Goal: Navigation & Orientation: Find specific page/section

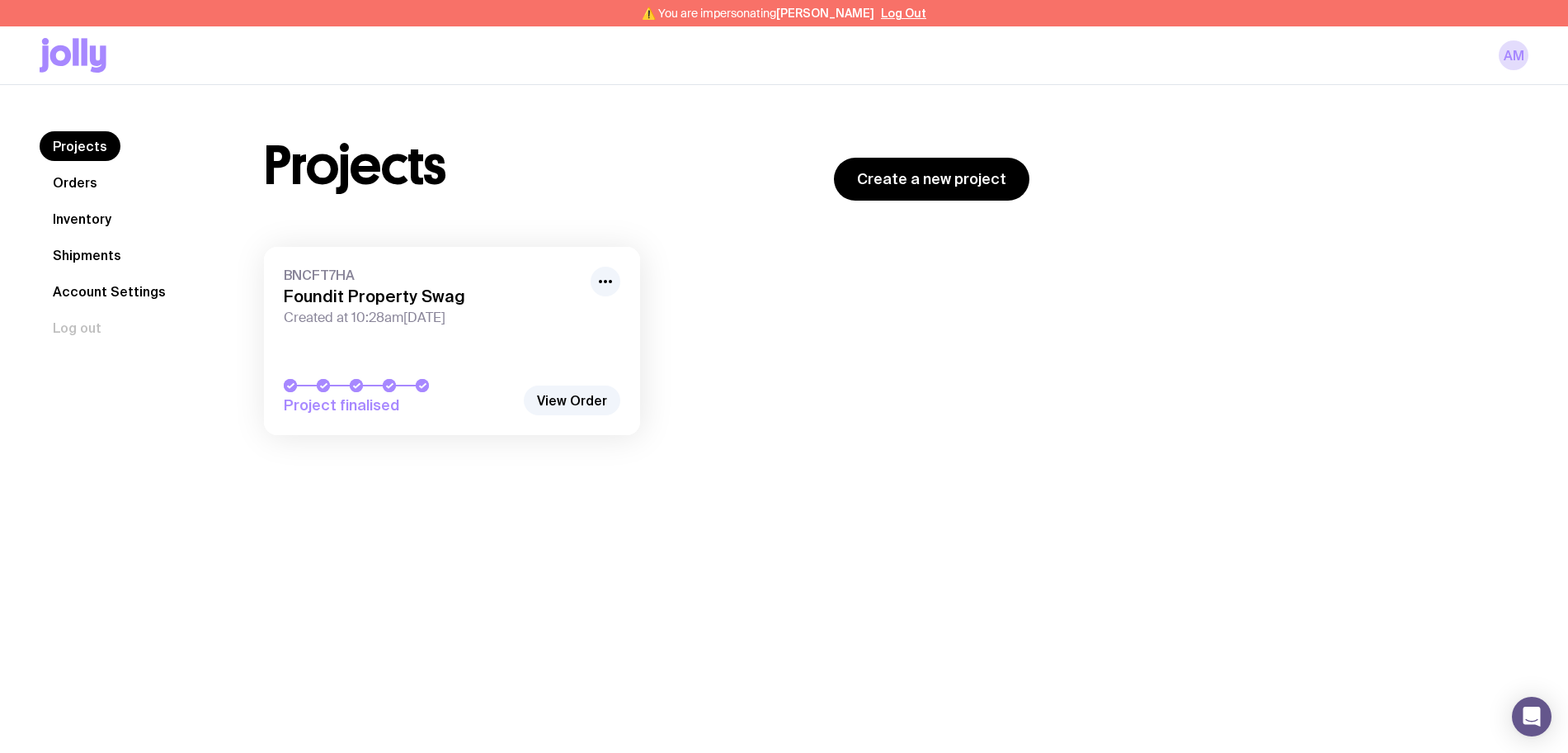
click at [110, 211] on link "Inventory" at bounding box center [81, 218] width 85 height 30
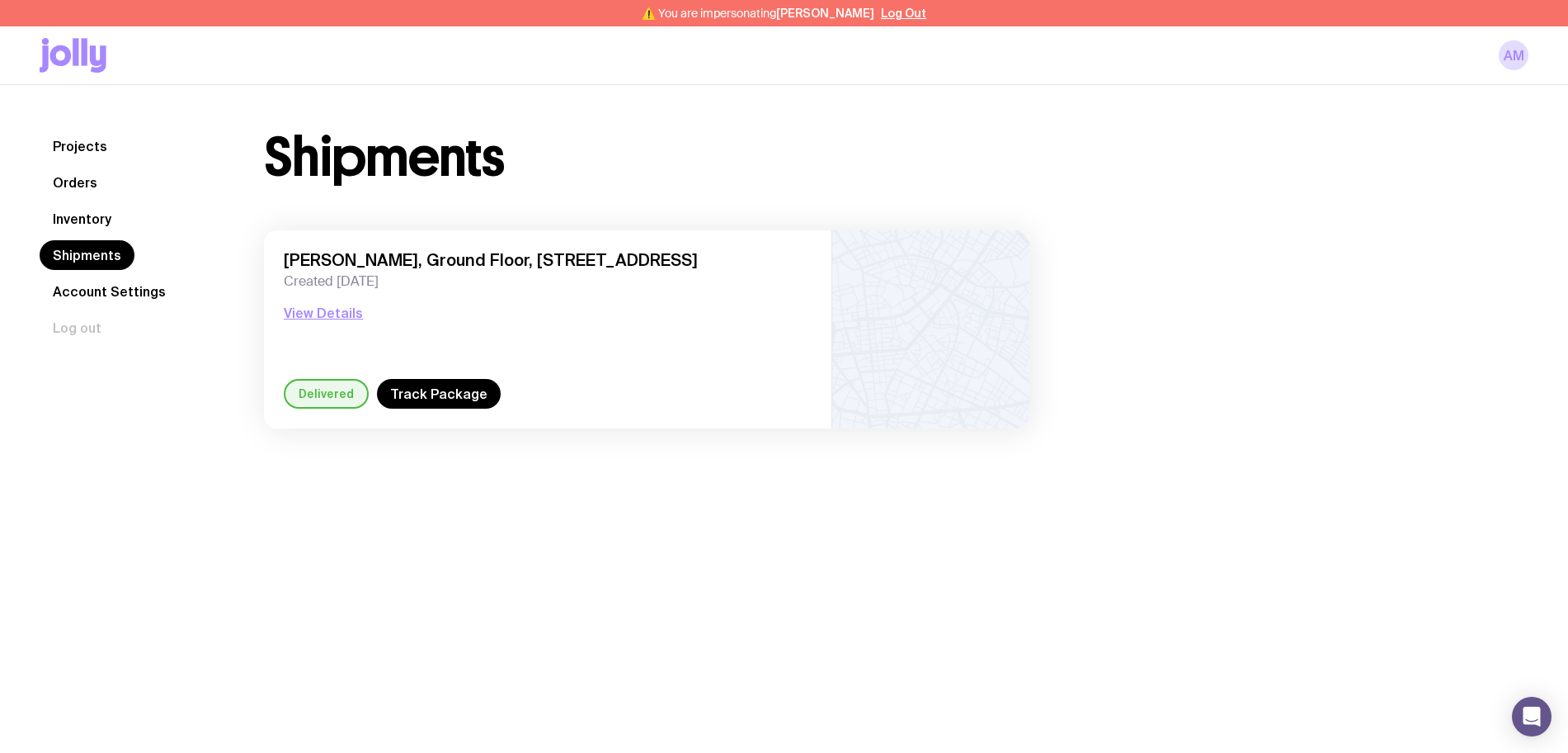
click at [96, 217] on link "Inventory" at bounding box center [81, 218] width 85 height 30
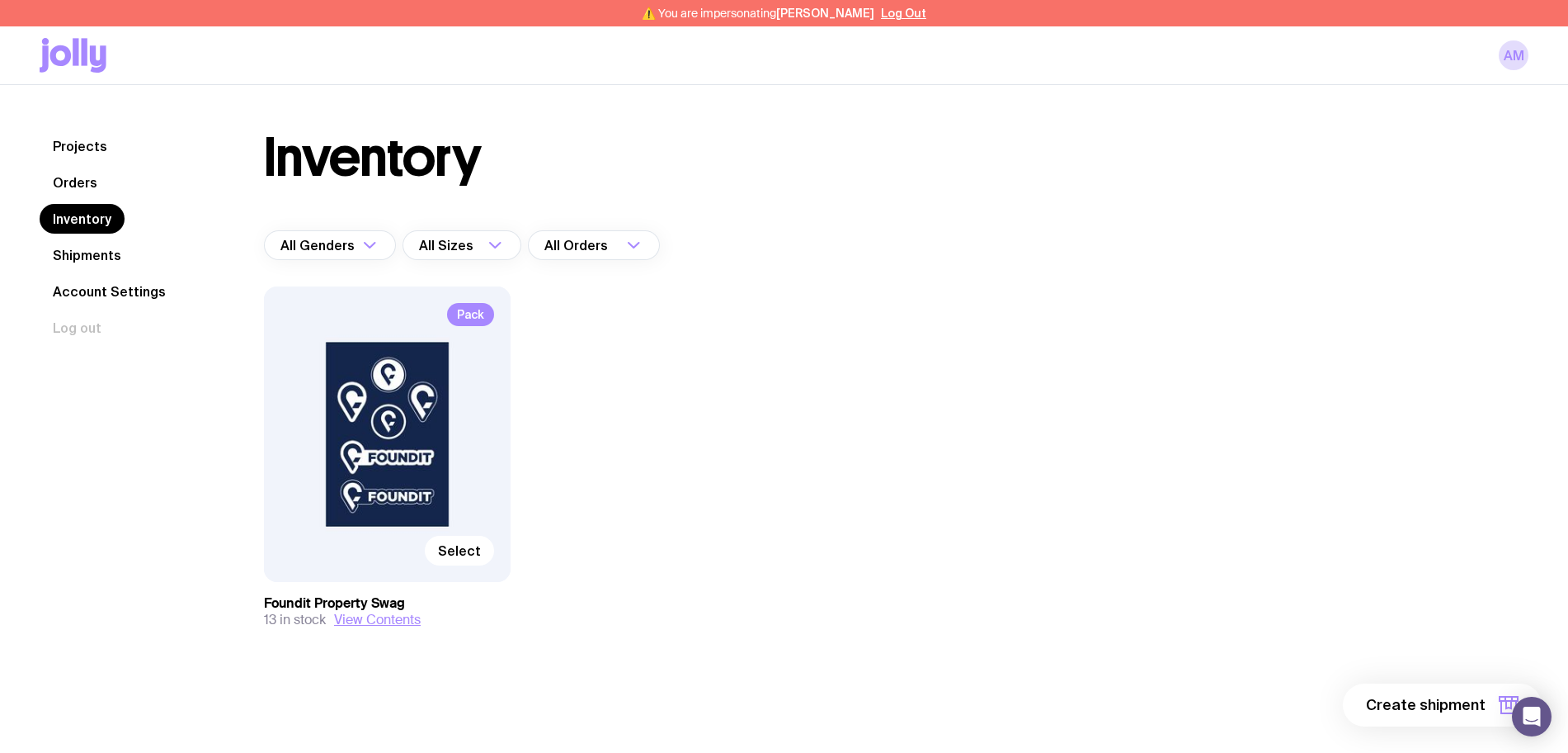
click at [438, 425] on div "Pack Select" at bounding box center [387, 434] width 246 height 296
click at [836, 403] on div "Pack Select Foundit Property Swag 13 in stock View Contents" at bounding box center [646, 490] width 766 height 408
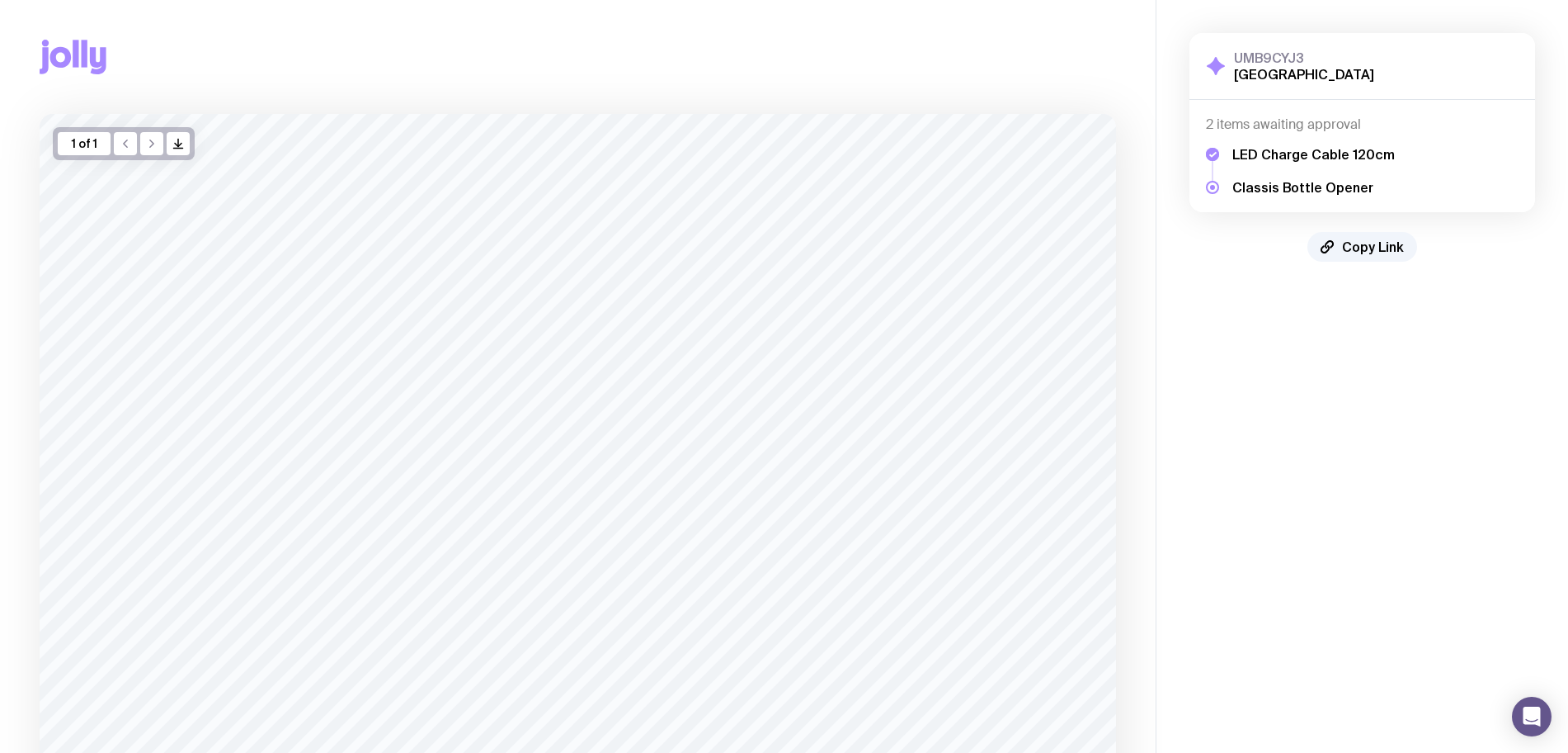
click at [1349, 255] on button "Copy Link" at bounding box center [1363, 246] width 110 height 30
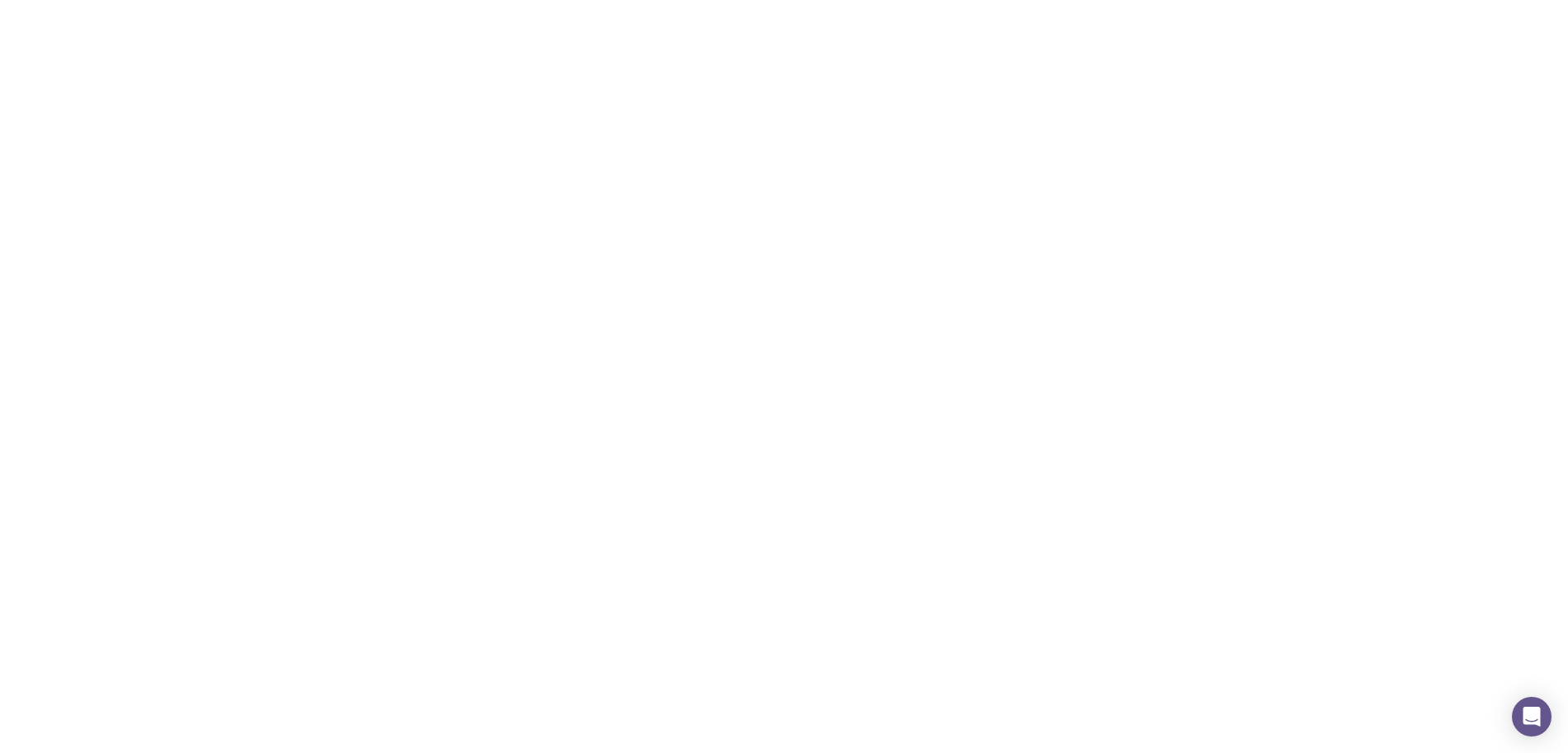
click at [697, 179] on div "Projects Create a new project" at bounding box center [646, 166] width 766 height 69
